Goal: Task Accomplishment & Management: Complete application form

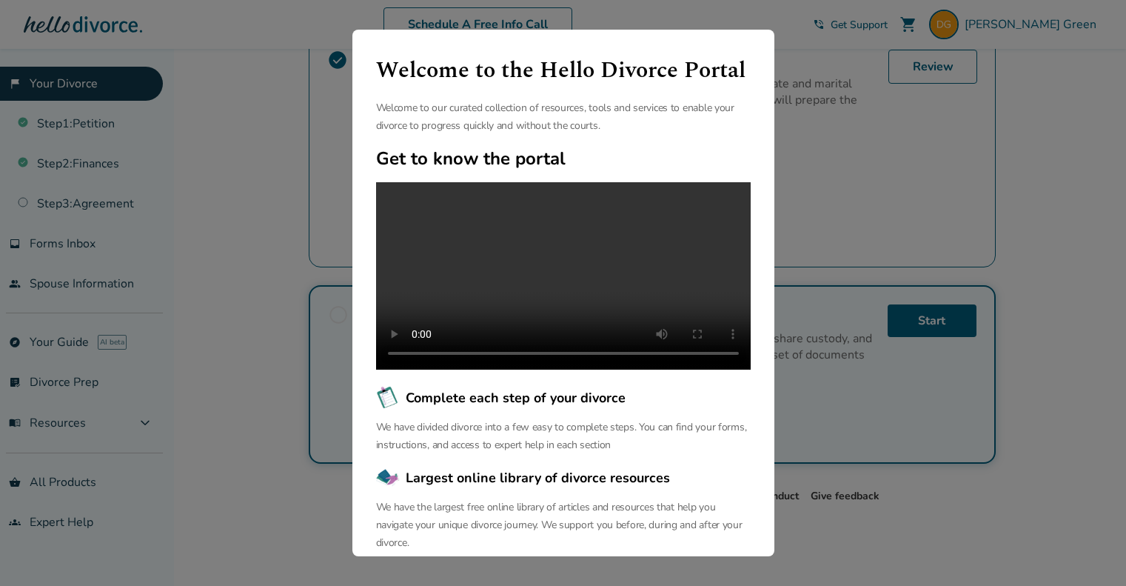
scroll to position [114, 0]
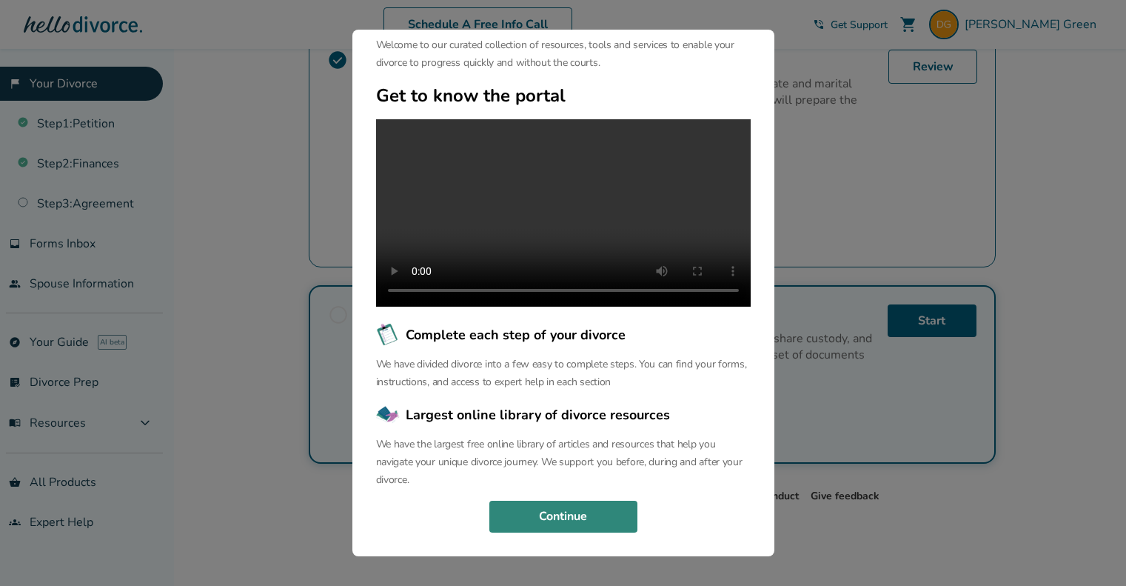
click at [531, 507] on button "Continue" at bounding box center [563, 517] width 148 height 33
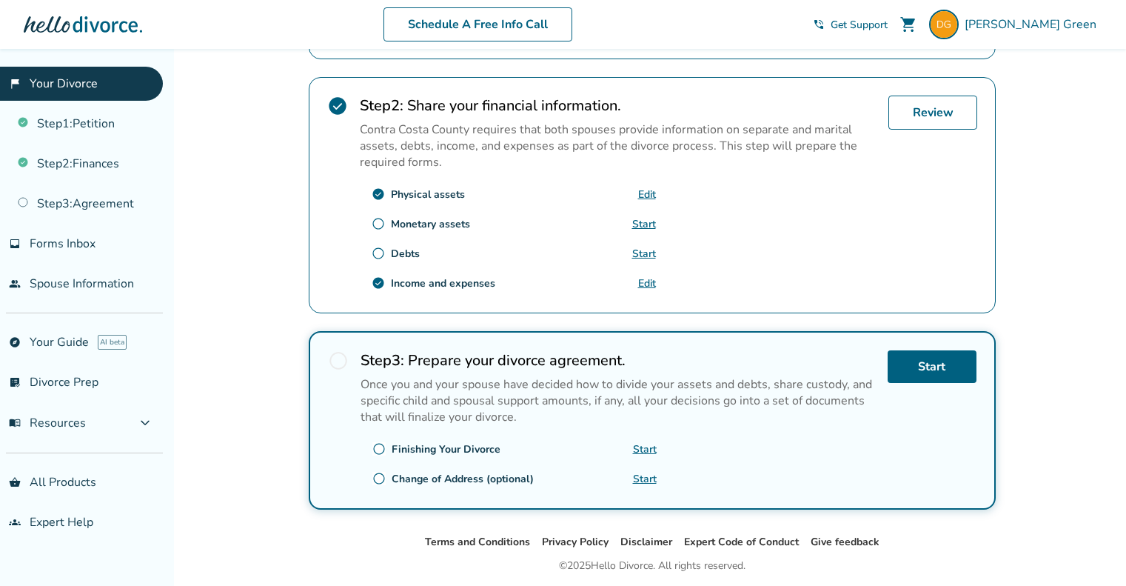
scroll to position [486, 0]
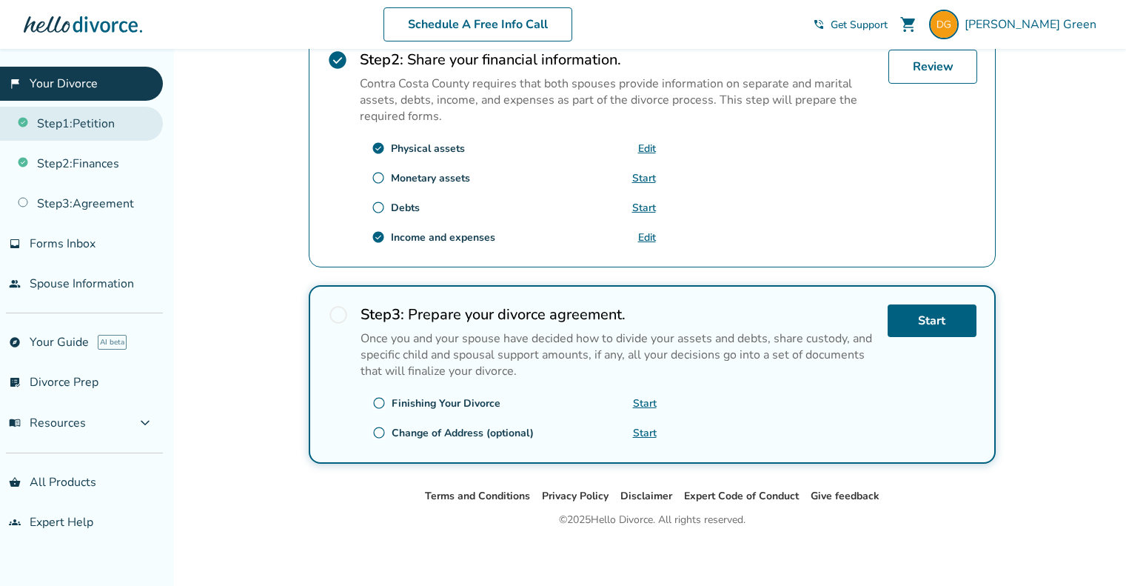
click at [99, 125] on link "Step 1 : Petition" at bounding box center [81, 124] width 163 height 34
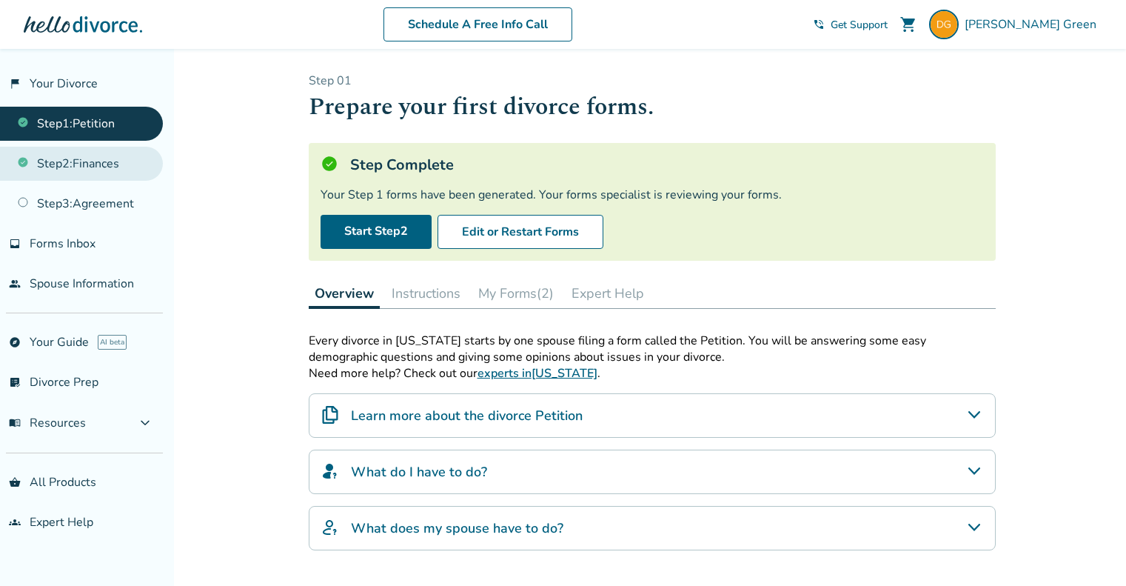
click at [99, 170] on link "Step 2 : Finances" at bounding box center [81, 164] width 163 height 34
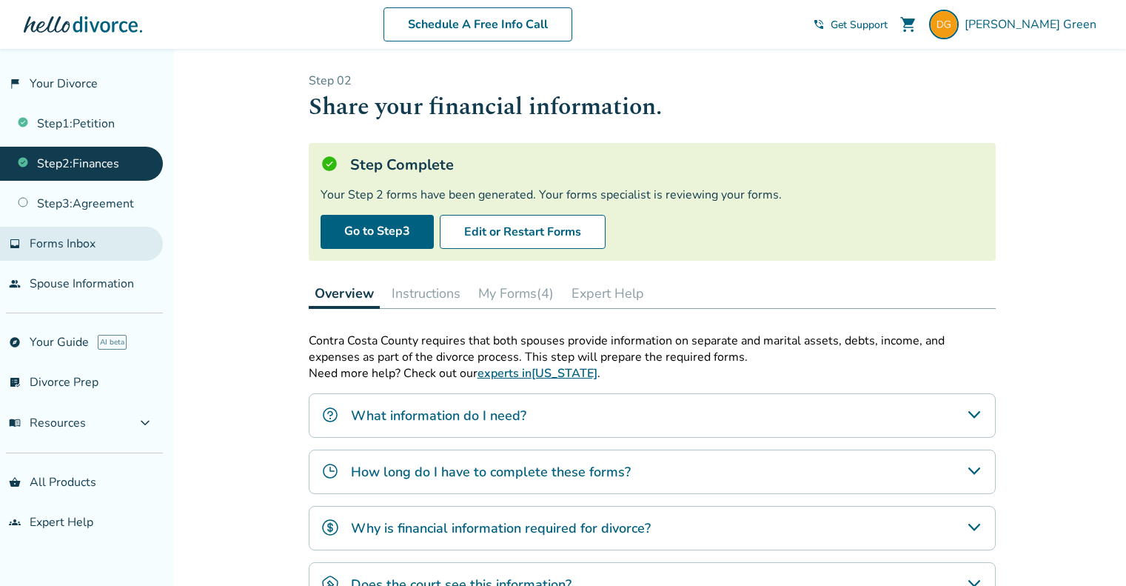
click at [92, 247] on span "Forms Inbox" at bounding box center [63, 243] width 66 height 16
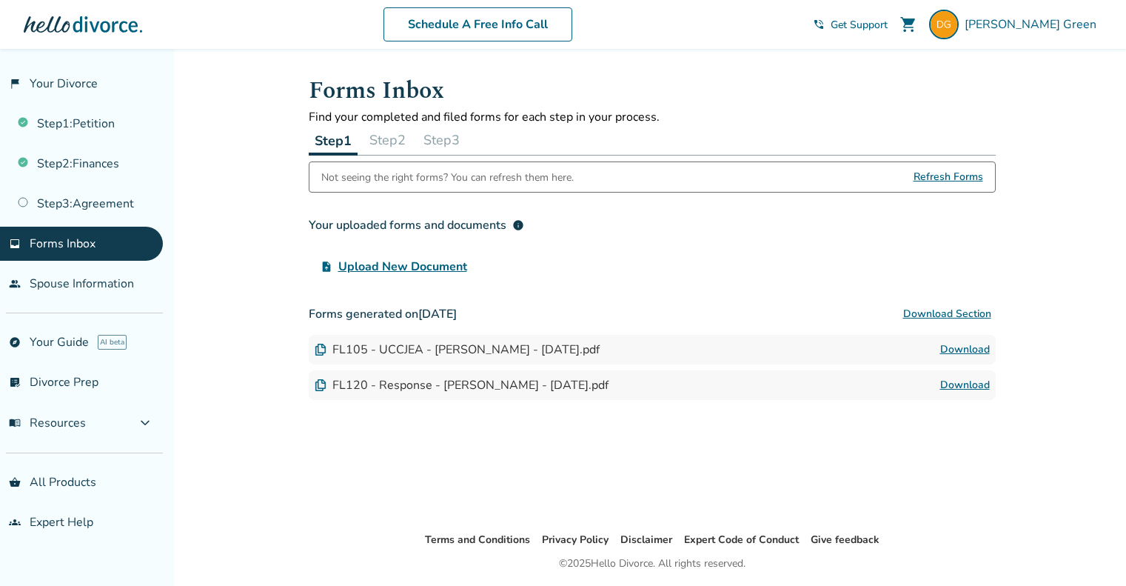
click at [394, 140] on button "Step 2" at bounding box center [388, 140] width 48 height 30
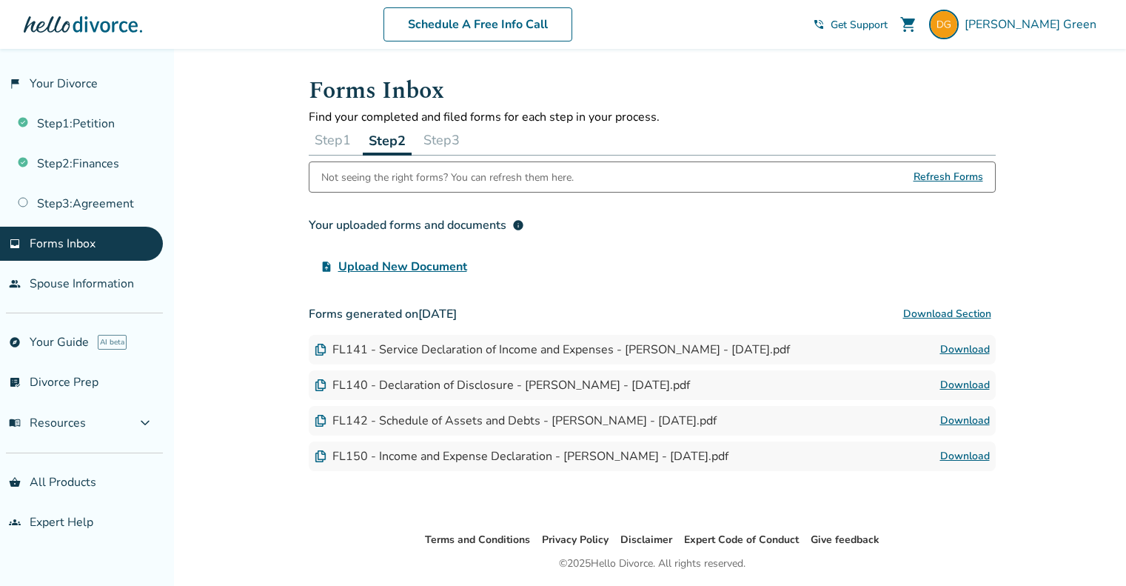
click at [453, 139] on button "Step 3" at bounding box center [442, 140] width 48 height 30
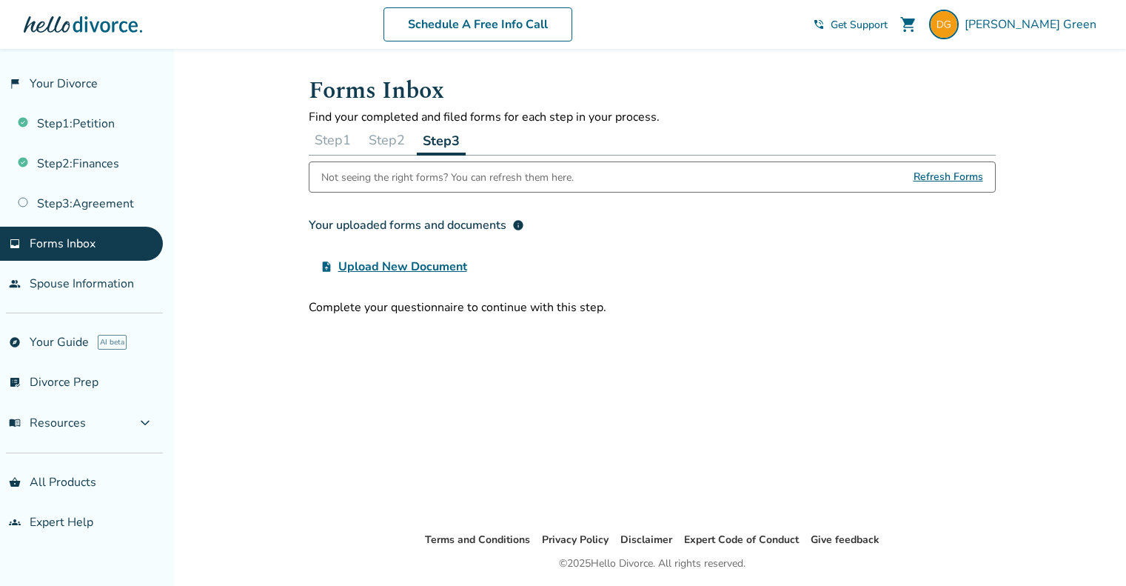
click at [384, 139] on button "Step 2" at bounding box center [387, 140] width 48 height 30
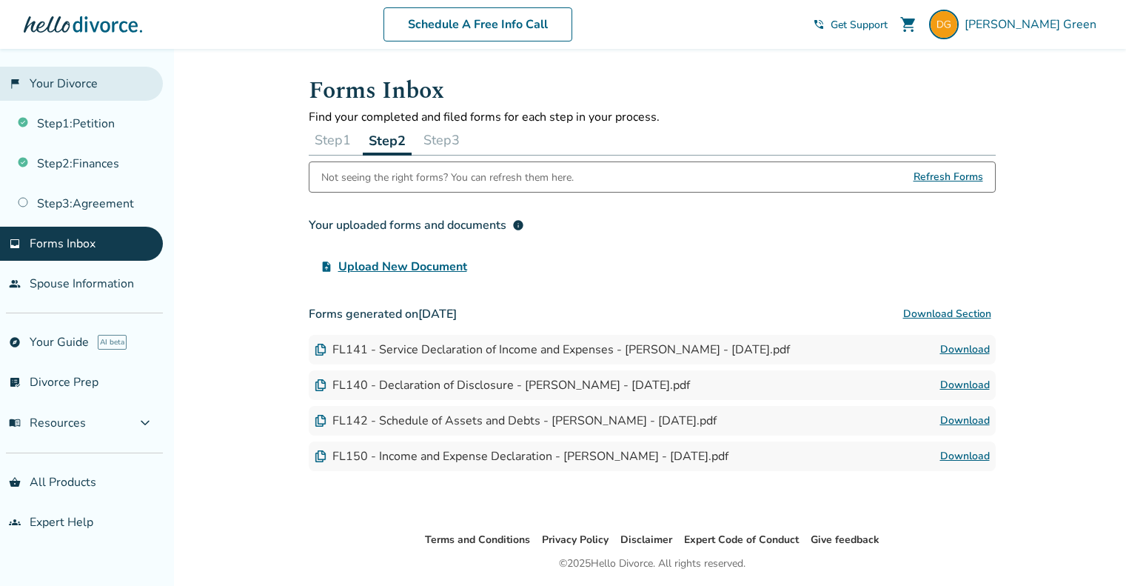
click at [64, 68] on link "flag_2 Your Divorce" at bounding box center [81, 84] width 163 height 34
